Goal: Use online tool/utility: Utilize a website feature to perform a specific function

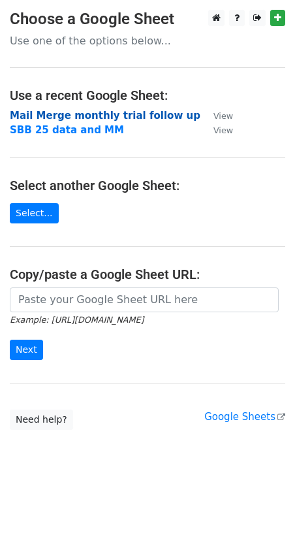
click at [124, 112] on strong "Mail Merge monthly trial follow up" at bounding box center [105, 116] width 191 height 12
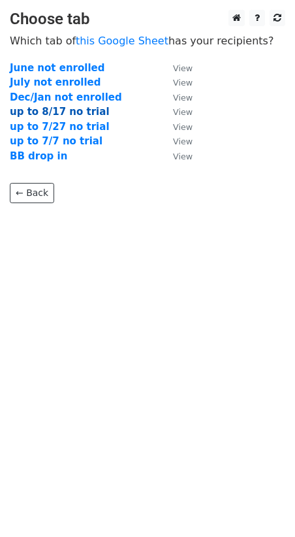
click at [57, 113] on strong "up to 8/17 no trial" at bounding box center [60, 112] width 100 height 12
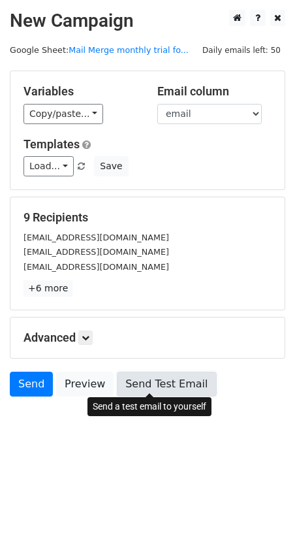
click at [153, 382] on link "Send Test Email" at bounding box center [166, 384] width 99 height 25
